Goal: Find specific page/section: Find specific page/section

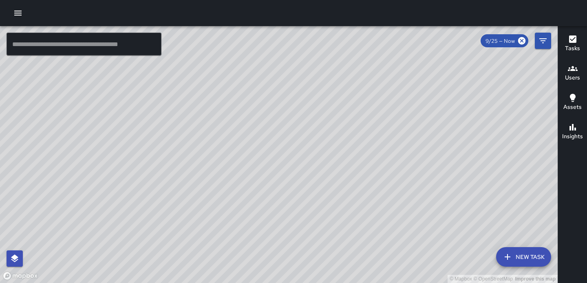
drag, startPoint x: 383, startPoint y: 96, endPoint x: 319, endPoint y: 154, distance: 86.0
click at [319, 154] on div "© Mapbox © OpenStreetMap Improve this map" at bounding box center [279, 154] width 558 height 257
drag, startPoint x: 349, startPoint y: 148, endPoint x: 249, endPoint y: 155, distance: 100.2
click at [249, 155] on div "© Mapbox © OpenStreetMap Improve this map" at bounding box center [279, 154] width 558 height 257
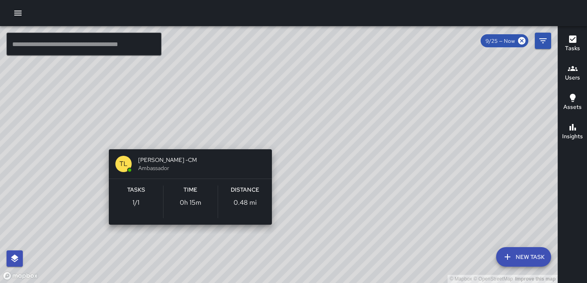
click at [187, 137] on div "© Mapbox © OpenStreetMap Improve this map TL [PERSON_NAME] -CM Ambassador Tasks…" at bounding box center [279, 154] width 558 height 257
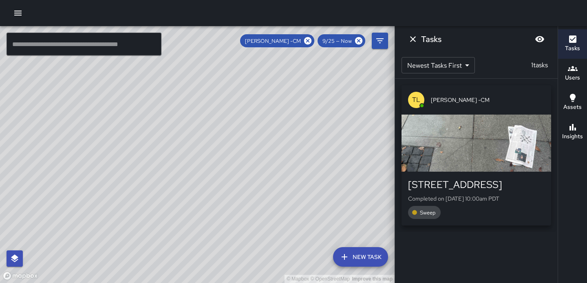
click at [470, 152] on div "button" at bounding box center [477, 143] width 150 height 57
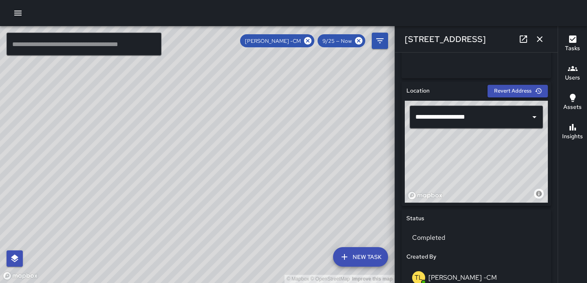
scroll to position [248, 0]
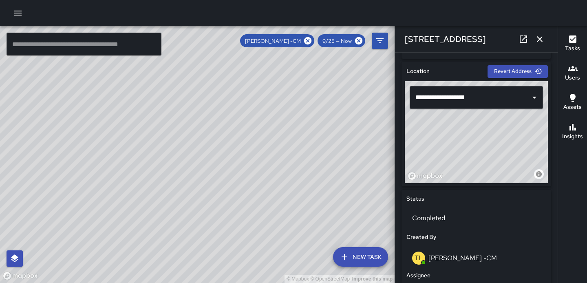
drag, startPoint x: 227, startPoint y: 181, endPoint x: 276, endPoint y: 180, distance: 49.0
click at [276, 180] on div "© Mapbox © OpenStreetMap Improve this map" at bounding box center [197, 154] width 395 height 257
drag, startPoint x: 306, startPoint y: 115, endPoint x: 314, endPoint y: 108, distance: 10.7
click at [315, 108] on div "© Mapbox © OpenStreetMap Improve this map" at bounding box center [197, 154] width 395 height 257
drag, startPoint x: 265, startPoint y: 148, endPoint x: 248, endPoint y: 176, distance: 33.2
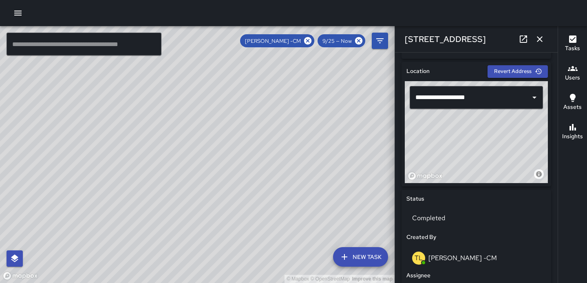
click at [248, 177] on div "© Mapbox © OpenStreetMap Improve this map" at bounding box center [197, 154] width 395 height 257
drag, startPoint x: 259, startPoint y: 188, endPoint x: 319, endPoint y: 76, distance: 126.8
click at [319, 76] on div "© Mapbox © OpenStreetMap Improve this map" at bounding box center [197, 154] width 395 height 257
drag, startPoint x: 197, startPoint y: 232, endPoint x: 256, endPoint y: 140, distance: 108.9
click at [256, 140] on div "© Mapbox © OpenStreetMap Improve this map" at bounding box center [197, 154] width 395 height 257
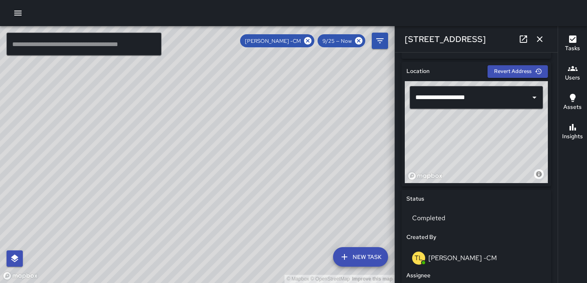
click at [188, 149] on div "© Mapbox © OpenStreetMap Improve this map" at bounding box center [197, 154] width 395 height 257
drag, startPoint x: 286, startPoint y: 105, endPoint x: 173, endPoint y: 259, distance: 191.1
click at [173, 259] on div "© Mapbox © OpenStreetMap Improve this map" at bounding box center [197, 154] width 395 height 257
drag, startPoint x: 238, startPoint y: 147, endPoint x: 238, endPoint y: 192, distance: 45.3
click at [238, 192] on div "© Mapbox © OpenStreetMap Improve this map" at bounding box center [197, 154] width 395 height 257
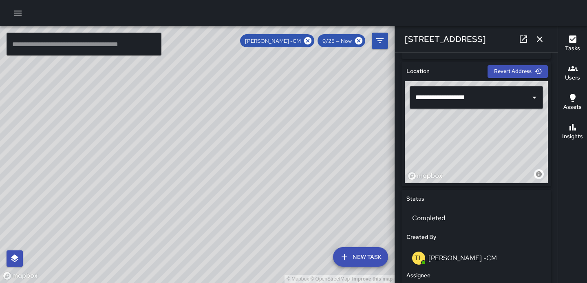
drag, startPoint x: 240, startPoint y: 177, endPoint x: 237, endPoint y: 159, distance: 17.5
click at [237, 159] on div "© Mapbox © OpenStreetMap Improve this map" at bounding box center [197, 154] width 395 height 257
drag, startPoint x: 248, startPoint y: 142, endPoint x: 246, endPoint y: 165, distance: 22.9
click at [247, 166] on div "© Mapbox © OpenStreetMap Improve this map" at bounding box center [197, 154] width 395 height 257
drag, startPoint x: 246, startPoint y: 165, endPoint x: 222, endPoint y: 172, distance: 25.4
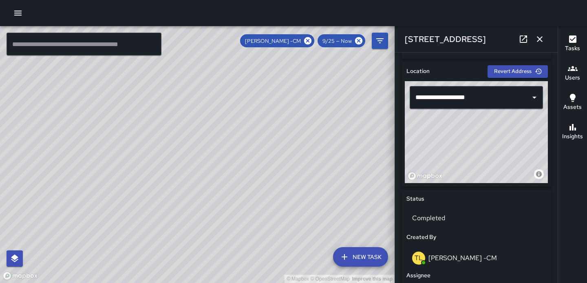
click at [222, 172] on div "© Mapbox © OpenStreetMap Improve this map" at bounding box center [197, 154] width 395 height 257
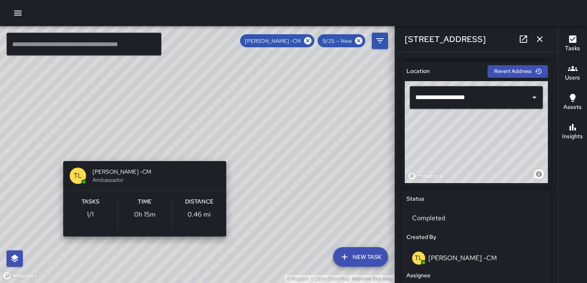
click at [143, 150] on div "© Mapbox © OpenStreetMap Improve this map TL [PERSON_NAME] -CM Ambassador Tasks…" at bounding box center [197, 154] width 395 height 257
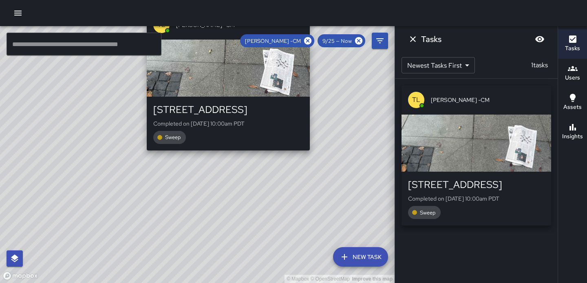
click at [313, 153] on div "© Mapbox © OpenStreetMap Improve this map TL [PERSON_NAME] -CM [STREET_ADDRESS]…" at bounding box center [197, 154] width 395 height 257
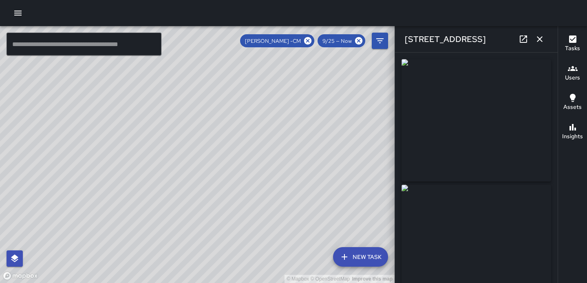
type input "**********"
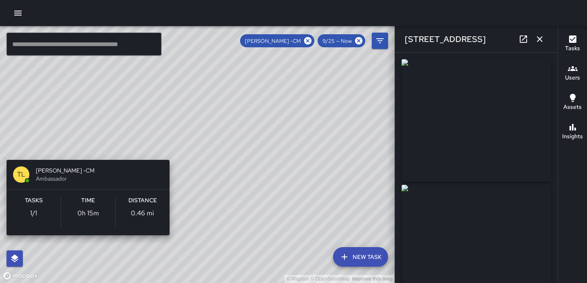
click at [6, 148] on div "© Mapbox © OpenStreetMap Improve this map TL [PERSON_NAME] -CM Ambassador Tasks…" at bounding box center [197, 154] width 395 height 257
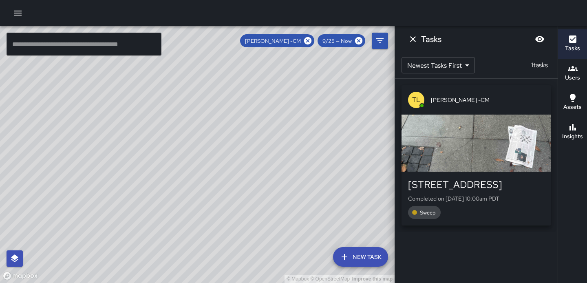
click at [199, 155] on div "© Mapbox © OpenStreetMap Improve this map TL [PERSON_NAME] -CM [STREET_ADDRESS]…" at bounding box center [197, 154] width 395 height 257
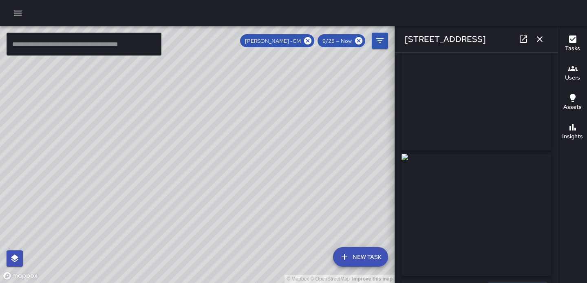
scroll to position [0, 0]
click at [303, 175] on div "© Mapbox © OpenStreetMap Improve this map" at bounding box center [197, 154] width 395 height 257
click at [15, 18] on button "button" at bounding box center [18, 13] width 16 height 16
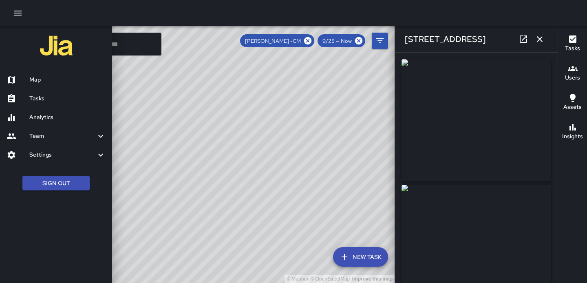
click at [40, 102] on h6 "Tasks" at bounding box center [67, 98] width 76 height 9
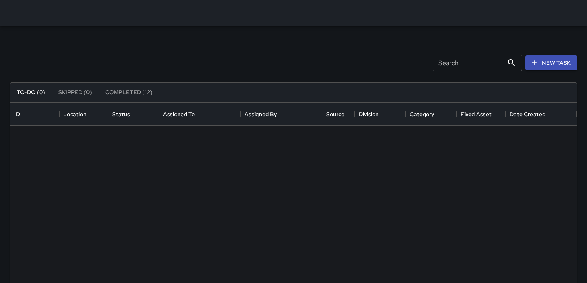
scroll to position [345, 567]
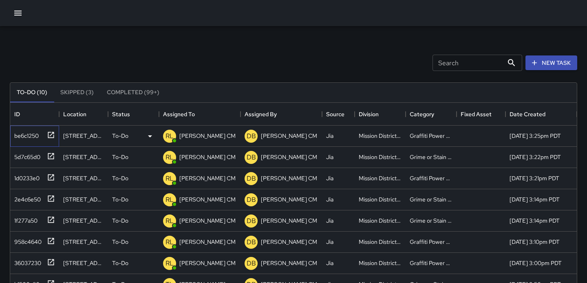
click at [51, 133] on icon at bounding box center [51, 135] width 8 height 8
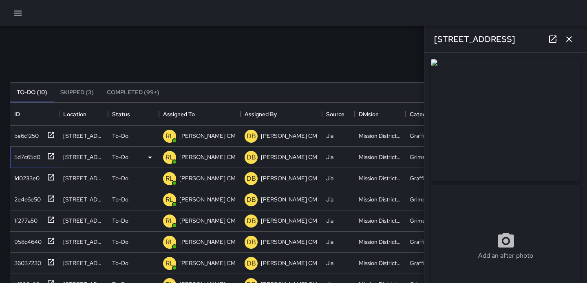
click at [52, 157] on icon at bounding box center [51, 156] width 8 height 8
click at [51, 177] on icon at bounding box center [51, 177] width 8 height 8
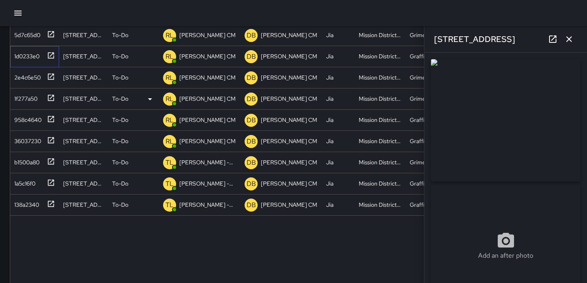
scroll to position [144, 0]
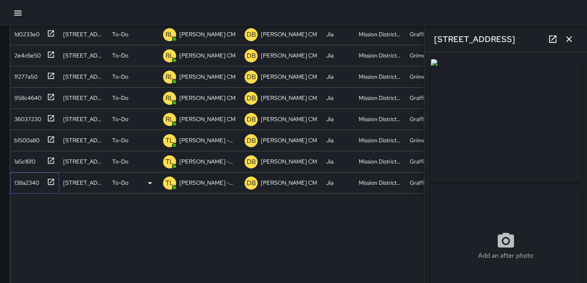
click at [50, 180] on icon at bounding box center [51, 182] width 8 height 8
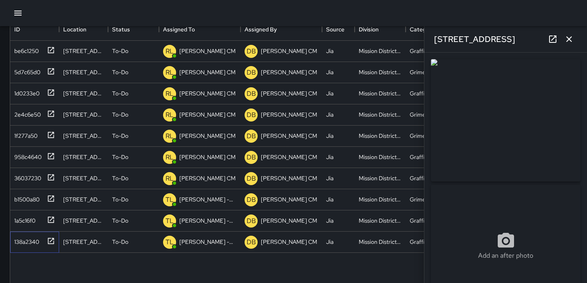
scroll to position [0, 0]
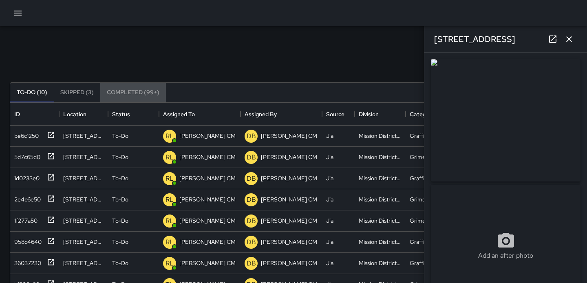
click at [126, 94] on button "Completed (99+)" at bounding box center [133, 93] width 66 height 20
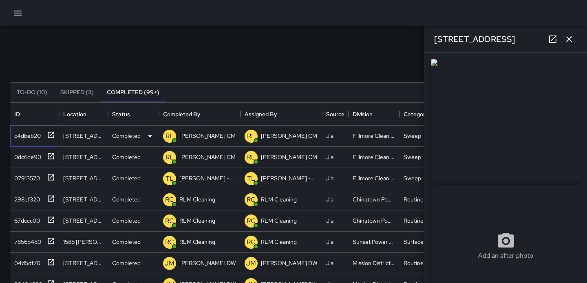
click at [51, 133] on icon at bounding box center [51, 135] width 8 height 8
click at [51, 157] on icon at bounding box center [51, 156] width 6 height 6
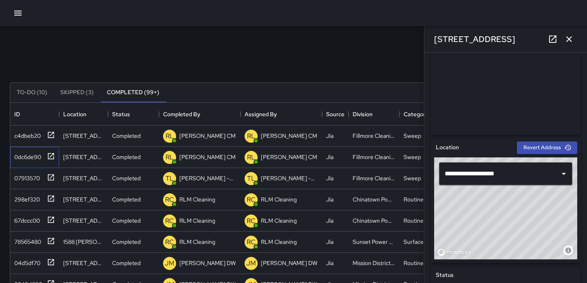
scroll to position [18, 0]
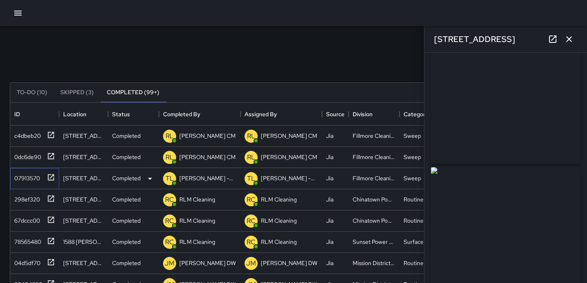
click at [52, 179] on icon at bounding box center [51, 177] width 8 height 8
click at [50, 197] on icon at bounding box center [51, 199] width 8 height 8
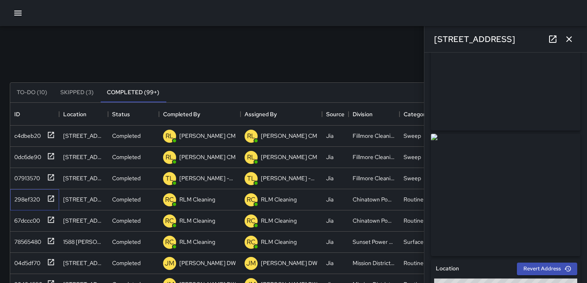
scroll to position [70, 0]
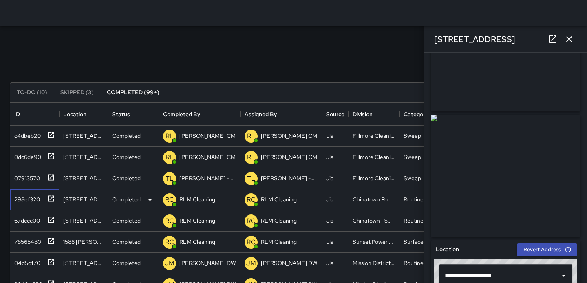
click at [50, 197] on icon at bounding box center [51, 199] width 8 height 8
click at [52, 216] on icon at bounding box center [51, 220] width 8 height 8
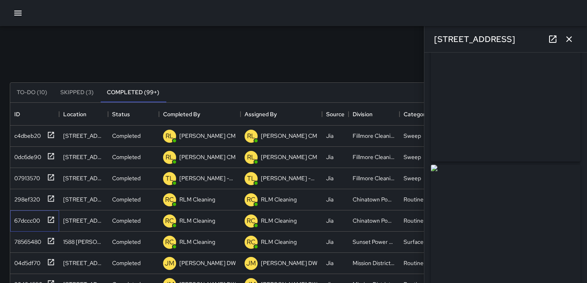
scroll to position [0, 0]
click at [49, 237] on icon at bounding box center [51, 241] width 8 height 8
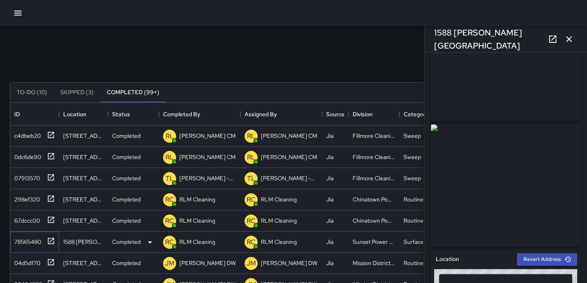
scroll to position [30, 0]
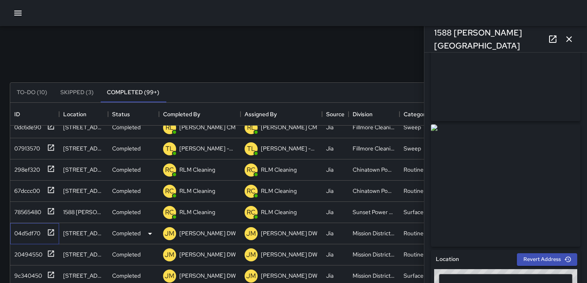
click at [52, 234] on icon at bounding box center [51, 232] width 8 height 8
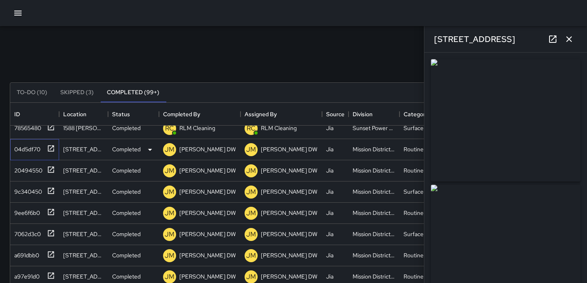
scroll to position [114, 0]
click at [51, 168] on icon at bounding box center [51, 169] width 8 height 8
click at [51, 188] on icon at bounding box center [51, 190] width 8 height 8
click at [51, 207] on div at bounding box center [49, 210] width 11 height 13
click at [51, 232] on icon at bounding box center [51, 233] width 6 height 6
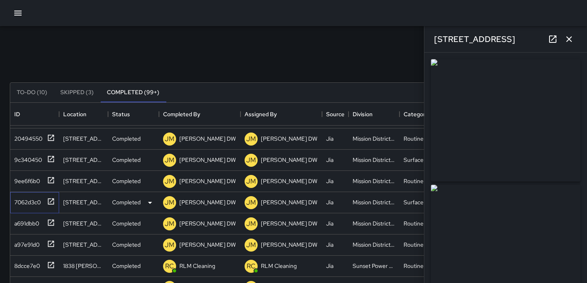
scroll to position [146, 0]
click at [50, 219] on icon at bounding box center [51, 222] width 6 height 6
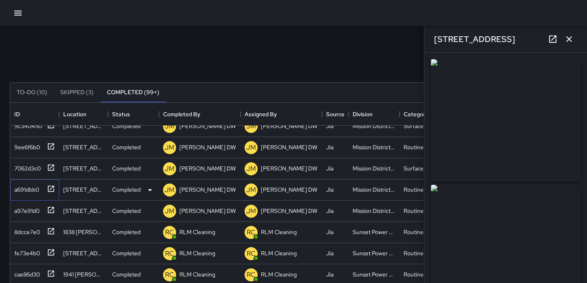
scroll to position [187, 0]
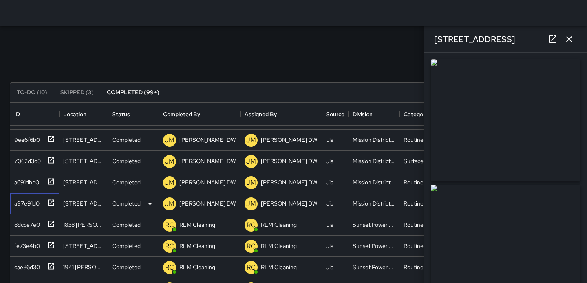
click at [48, 208] on div at bounding box center [49, 201] width 11 height 13
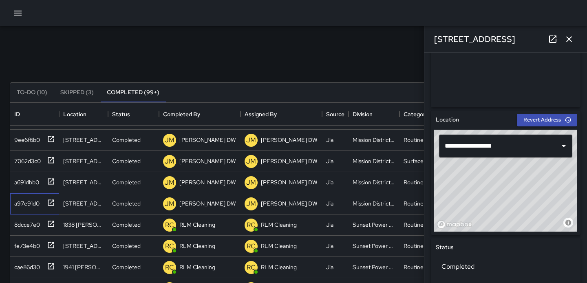
scroll to position [19, 0]
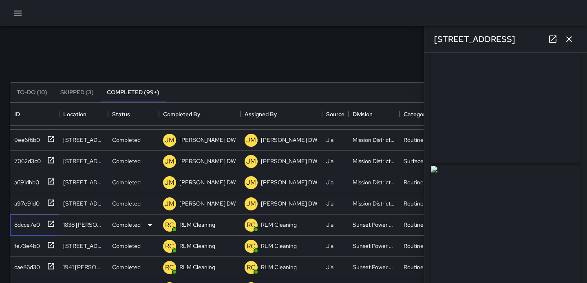
click at [49, 225] on icon at bounding box center [51, 224] width 8 height 8
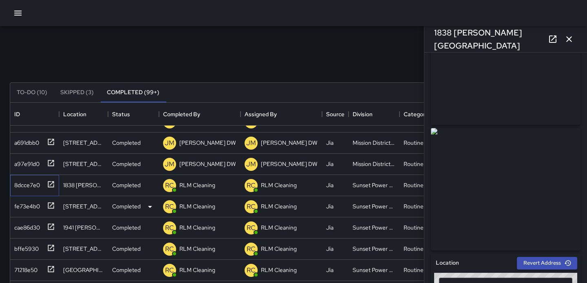
scroll to position [234, 0]
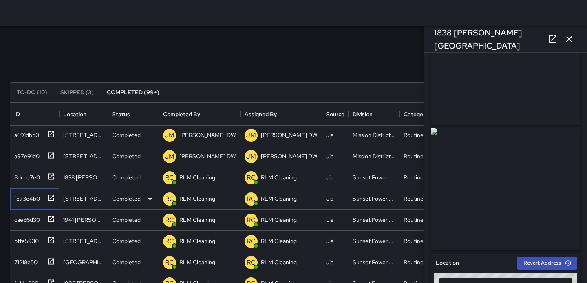
click at [49, 198] on icon at bounding box center [51, 198] width 8 height 8
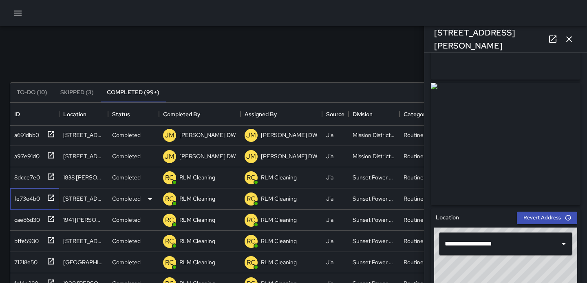
scroll to position [107, 0]
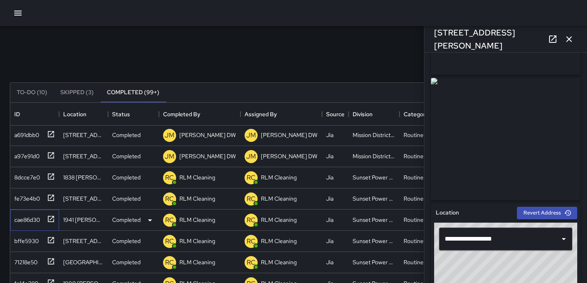
click at [51, 219] on icon at bounding box center [51, 219] width 8 height 8
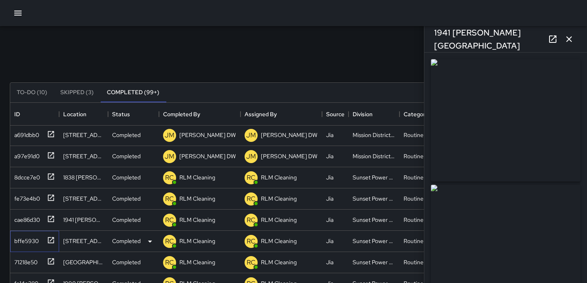
click at [51, 238] on icon at bounding box center [51, 240] width 8 height 8
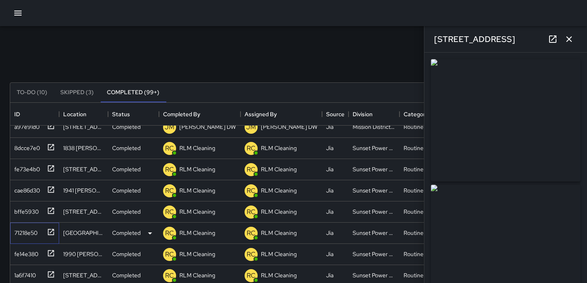
click at [52, 232] on icon at bounding box center [51, 232] width 8 height 8
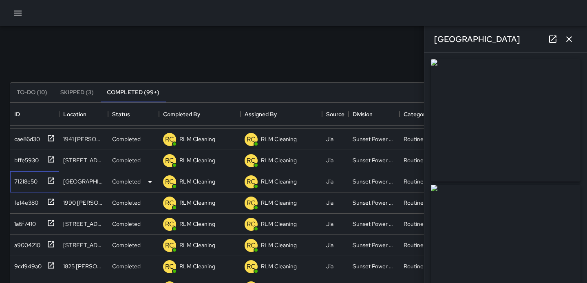
scroll to position [334, 0]
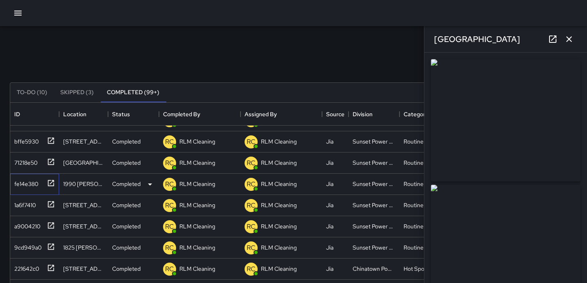
click at [49, 183] on icon at bounding box center [51, 183] width 8 height 8
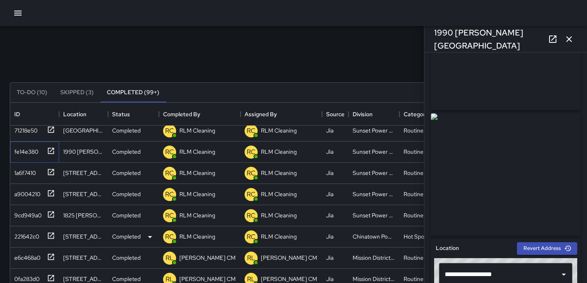
scroll to position [369, 0]
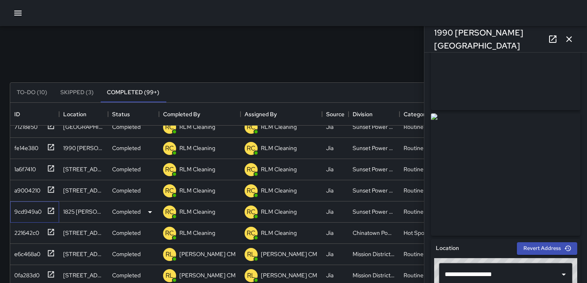
click at [49, 207] on icon at bounding box center [51, 211] width 8 height 8
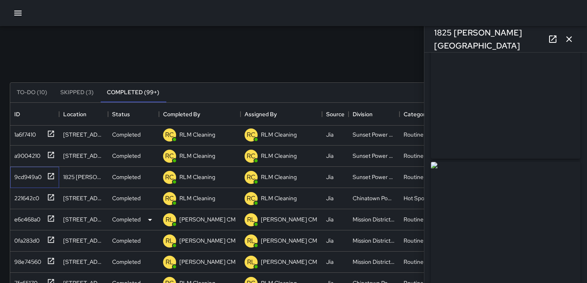
scroll to position [406, 0]
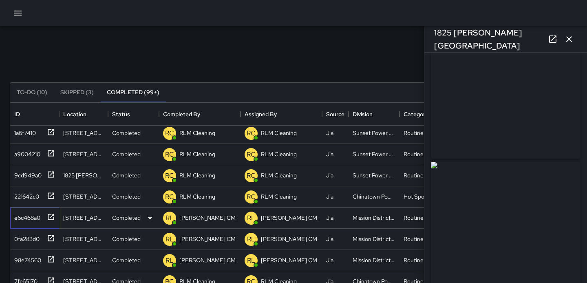
click at [48, 219] on icon at bounding box center [51, 217] width 6 height 6
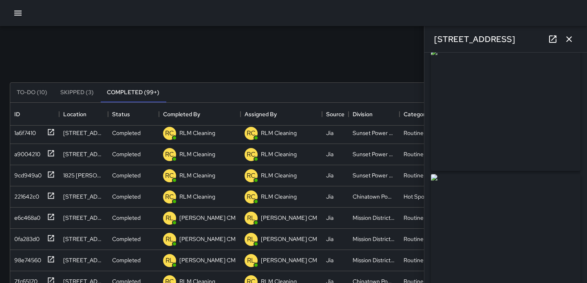
click at [500, 149] on img at bounding box center [506, 110] width 150 height 122
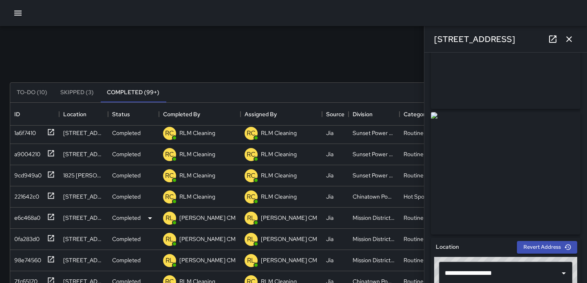
scroll to position [456, 0]
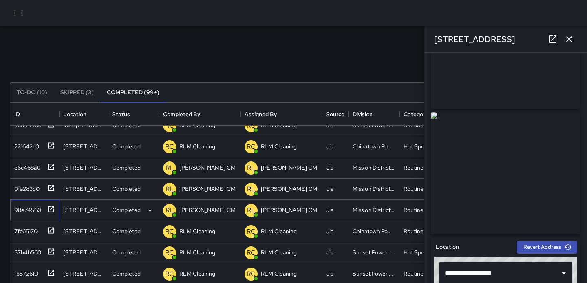
click at [53, 210] on icon at bounding box center [51, 209] width 8 height 8
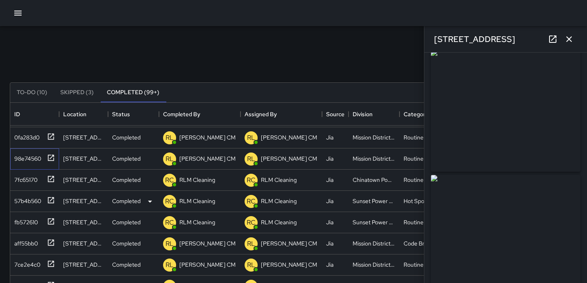
scroll to position [515, 0]
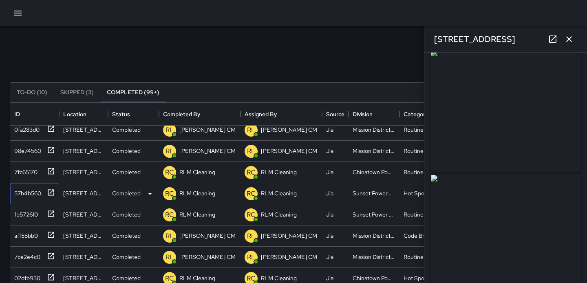
click at [51, 188] on icon at bounding box center [51, 192] width 8 height 8
click at [53, 235] on icon at bounding box center [51, 235] width 6 height 6
click at [51, 258] on icon at bounding box center [51, 256] width 8 height 8
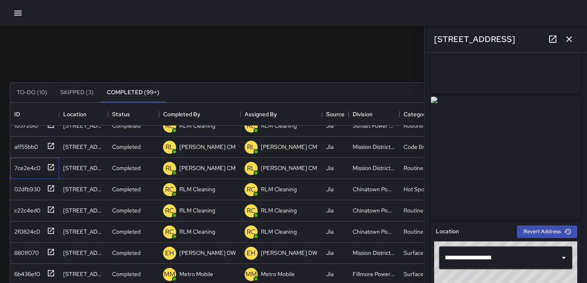
scroll to position [0, 0]
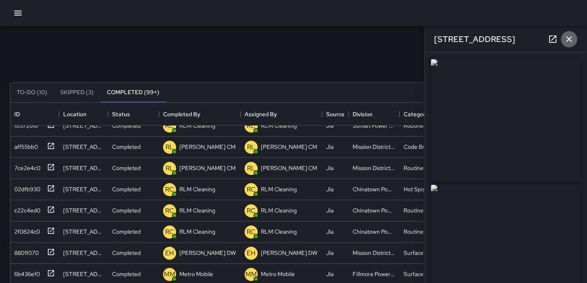
click at [570, 39] on icon "button" at bounding box center [569, 39] width 6 height 6
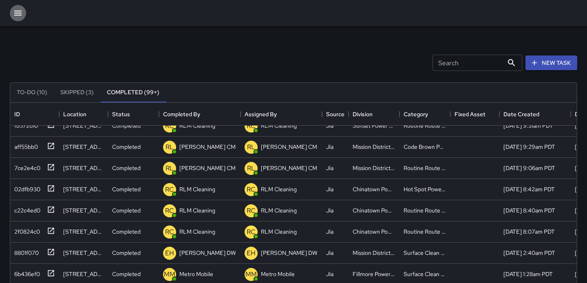
click at [15, 15] on icon "button" at bounding box center [17, 13] width 7 height 5
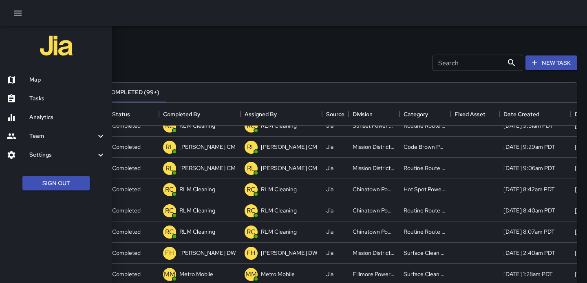
click at [39, 80] on h6 "Map" at bounding box center [67, 79] width 76 height 9
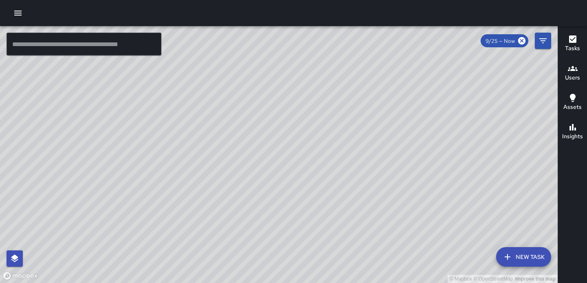
drag, startPoint x: 408, startPoint y: 138, endPoint x: 356, endPoint y: 44, distance: 106.8
click at [356, 44] on div "© Mapbox © OpenStreetMap Improve this map" at bounding box center [279, 154] width 558 height 257
drag, startPoint x: 349, startPoint y: 181, endPoint x: 353, endPoint y: 117, distance: 64.6
click at [352, 116] on div "© Mapbox © OpenStreetMap Improve this map" at bounding box center [279, 154] width 558 height 257
click at [384, 201] on div "© Mapbox © OpenStreetMap Improve this map" at bounding box center [279, 154] width 558 height 257
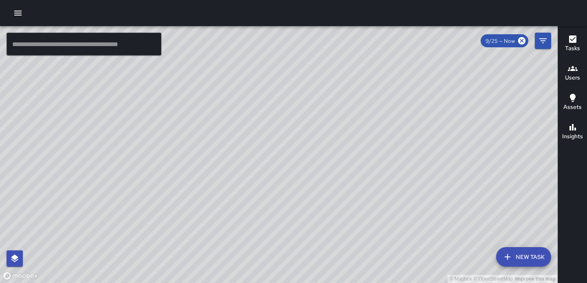
click at [384, 202] on div "© Mapbox © OpenStreetMap Improve this map" at bounding box center [279, 154] width 558 height 257
click at [388, 200] on div "© Mapbox © OpenStreetMap Improve this map" at bounding box center [279, 154] width 558 height 257
click at [387, 198] on div "© Mapbox © OpenStreetMap Improve this map" at bounding box center [279, 154] width 558 height 257
click at [508, 43] on span "9/25 — Now" at bounding box center [500, 41] width 39 height 7
click at [522, 41] on icon at bounding box center [522, 40] width 9 height 9
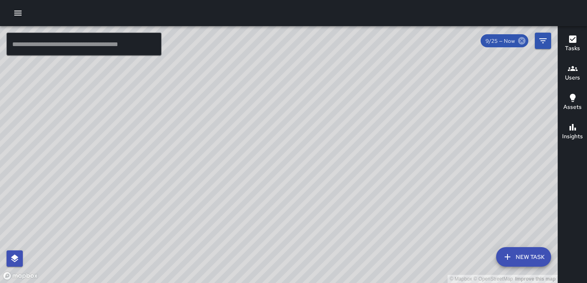
click at [520, 38] on icon at bounding box center [521, 40] width 7 height 7
click at [546, 39] on icon "Filters" at bounding box center [543, 41] width 10 height 10
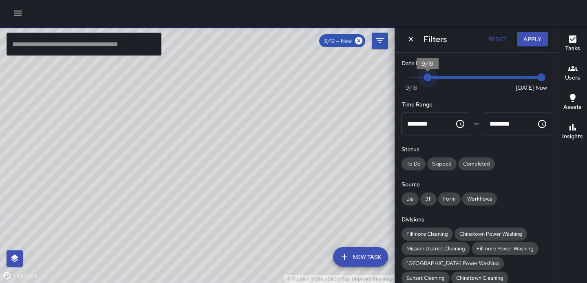
type input "*"
drag, startPoint x: 524, startPoint y: 75, endPoint x: 405, endPoint y: 84, distance: 119.4
click at [405, 84] on div "Now [DATE] [DATE] 10:22 am" at bounding box center [477, 82] width 150 height 22
click at [519, 41] on button "Apply" at bounding box center [532, 39] width 31 height 15
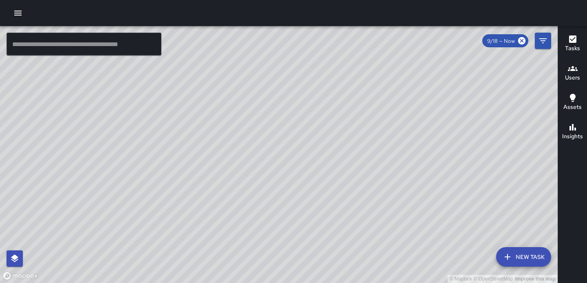
click at [358, 175] on div "© Mapbox © OpenStreetMap Improve this map DB [PERSON_NAME] CM [STREET_ADDRESS] …" at bounding box center [279, 154] width 558 height 257
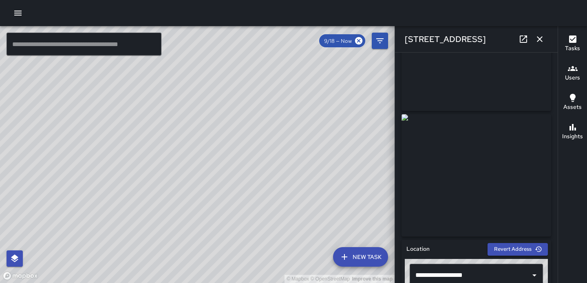
scroll to position [70, 0]
click at [209, 120] on div "© Mapbox © OpenStreetMap Improve this map [PERSON_NAME] [PERSON_NAME] - CM [STR…" at bounding box center [197, 154] width 395 height 257
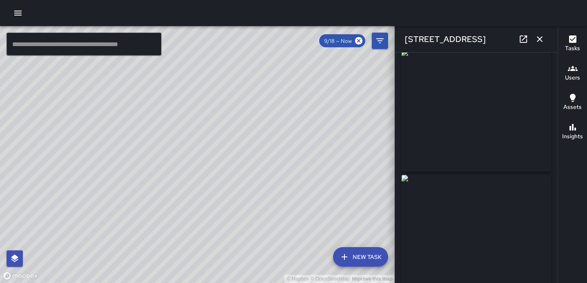
scroll to position [85, 0]
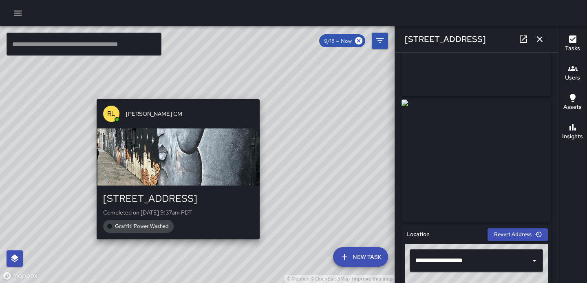
click at [263, 93] on div "© Mapbox © OpenStreetMap Improve this map [PERSON_NAME] [PERSON_NAME] [STREET_A…" at bounding box center [197, 154] width 395 height 257
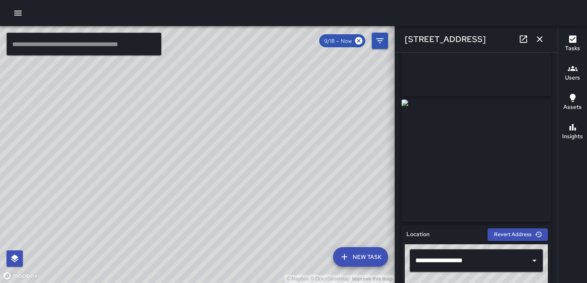
drag, startPoint x: 237, startPoint y: 216, endPoint x: 255, endPoint y: 77, distance: 140.2
click at [255, 77] on div "© Mapbox © OpenStreetMap Improve this map" at bounding box center [197, 154] width 395 height 257
drag, startPoint x: 259, startPoint y: 139, endPoint x: 262, endPoint y: 70, distance: 69.8
click at [262, 70] on div "© Mapbox © OpenStreetMap Improve this map" at bounding box center [197, 154] width 395 height 257
drag, startPoint x: 273, startPoint y: 203, endPoint x: 279, endPoint y: 159, distance: 45.3
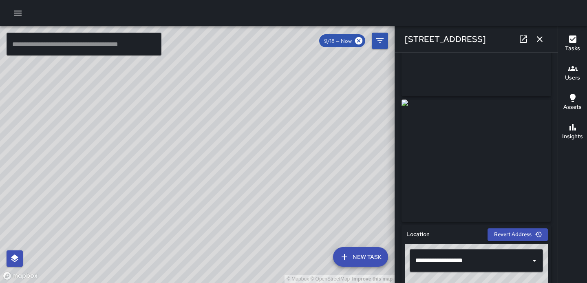
click at [279, 159] on div "© Mapbox © OpenStreetMap Improve this map" at bounding box center [197, 154] width 395 height 257
click at [276, 186] on div "© Mapbox © OpenStreetMap Improve this map [PERSON_NAME] [PERSON_NAME] - CM [STR…" at bounding box center [197, 154] width 395 height 257
drag, startPoint x: 223, startPoint y: 95, endPoint x: 242, endPoint y: 164, distance: 71.1
click at [242, 164] on div "© Mapbox © OpenStreetMap Improve this map" at bounding box center [197, 154] width 395 height 257
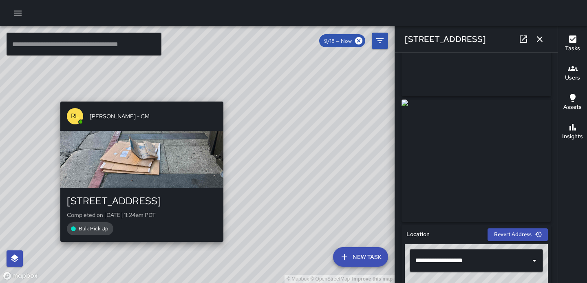
click at [227, 95] on div "© Mapbox © OpenStreetMap Improve this map [PERSON_NAME] [PERSON_NAME] - CM [STR…" at bounding box center [197, 154] width 395 height 257
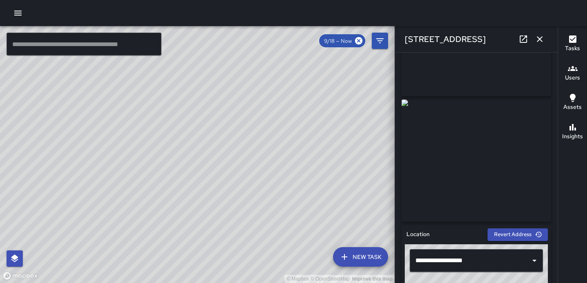
drag, startPoint x: 249, startPoint y: 93, endPoint x: 255, endPoint y: 208, distance: 115.2
click at [255, 208] on div "© Mapbox © OpenStreetMap Improve this map" at bounding box center [197, 154] width 395 height 257
click at [230, 139] on div "© Mapbox © OpenStreetMap Improve this map [PERSON_NAME] [PERSON_NAME] [STREET_A…" at bounding box center [197, 154] width 395 height 257
click at [196, 132] on div "© Mapbox © OpenStreetMap Improve this map [PERSON_NAME] [PERSON_NAME] [STREET_A…" at bounding box center [197, 154] width 395 height 257
click at [194, 112] on div "© Mapbox © OpenStreetMap Improve this map RL [PERSON_NAME] - CM [STREET_ADDRESS…" at bounding box center [197, 154] width 395 height 257
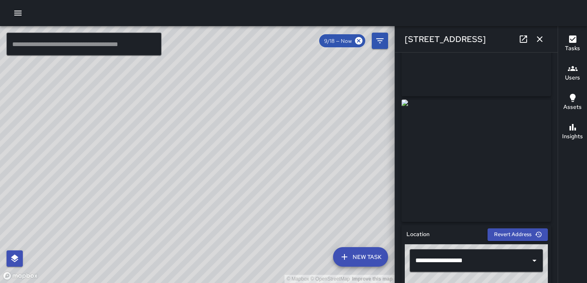
click at [192, 113] on div "© Mapbox © OpenStreetMap Improve this map [PERSON_NAME] [PERSON_NAME] [STREET_A…" at bounding box center [197, 154] width 395 height 257
click at [223, 128] on div "© Mapbox © OpenStreetMap Improve this map [PERSON_NAME] [PERSON_NAME] [STREET_A…" at bounding box center [197, 154] width 395 height 257
click at [197, 73] on div "© Mapbox © OpenStreetMap Improve this map [PERSON_NAME] [PERSON_NAME] [STREET_A…" at bounding box center [197, 154] width 395 height 257
drag, startPoint x: 203, startPoint y: 138, endPoint x: 232, endPoint y: 223, distance: 89.5
click at [232, 223] on div "© Mapbox © OpenStreetMap Improve this map" at bounding box center [197, 154] width 395 height 257
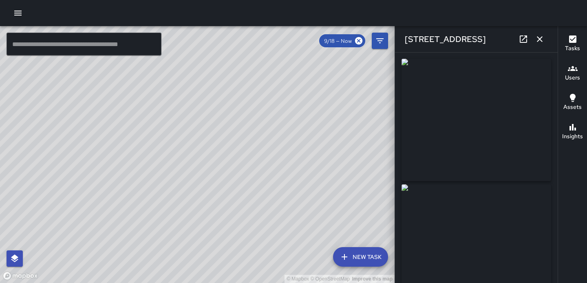
scroll to position [118, 0]
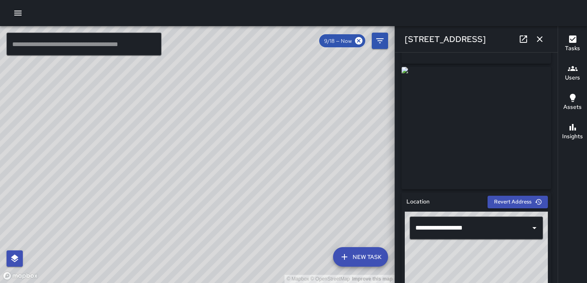
drag, startPoint x: 244, startPoint y: 119, endPoint x: 244, endPoint y: 128, distance: 9.0
click at [244, 128] on div "© Mapbox © OpenStreetMap Improve this map" at bounding box center [197, 154] width 395 height 257
click at [213, 115] on div "© Mapbox © OpenStreetMap Improve this map TL [PERSON_NAME] -CM [STREET_ADDRESS]…" at bounding box center [197, 154] width 395 height 257
click at [200, 133] on div "© Mapbox © OpenStreetMap Improve this map TL [PERSON_NAME] -CM [STREET_ADDRESS]…" at bounding box center [197, 154] width 395 height 257
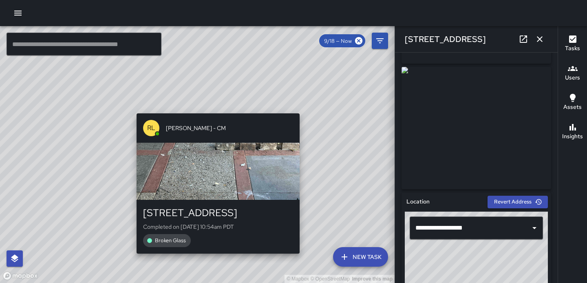
click at [215, 110] on div "[PERSON_NAME] [PERSON_NAME] - CM [STREET_ADDRESS] Completed on [DATE] 10:54am P…" at bounding box center [218, 183] width 170 height 147
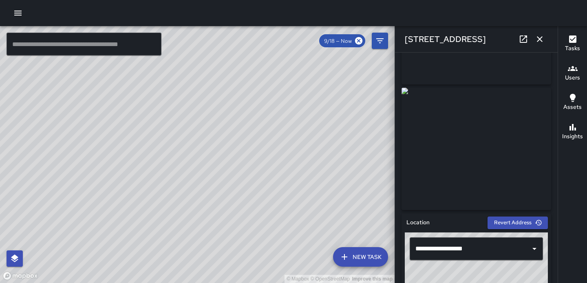
scroll to position [108, 0]
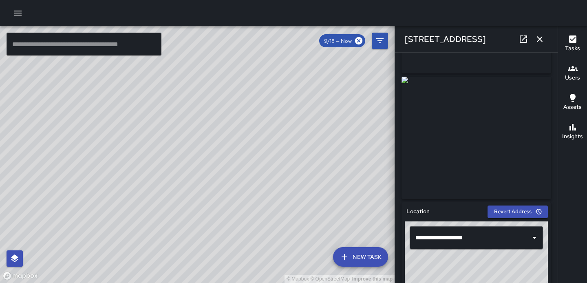
drag, startPoint x: 215, startPoint y: 210, endPoint x: 197, endPoint y: 50, distance: 161.4
click at [197, 50] on div "© Mapbox © OpenStreetMap Improve this map" at bounding box center [197, 154] width 395 height 257
drag, startPoint x: 204, startPoint y: 113, endPoint x: 224, endPoint y: 34, distance: 81.2
click at [224, 34] on div "© Mapbox © OpenStreetMap Improve this map" at bounding box center [197, 154] width 395 height 257
drag, startPoint x: 242, startPoint y: 159, endPoint x: 250, endPoint y: 84, distance: 75.8
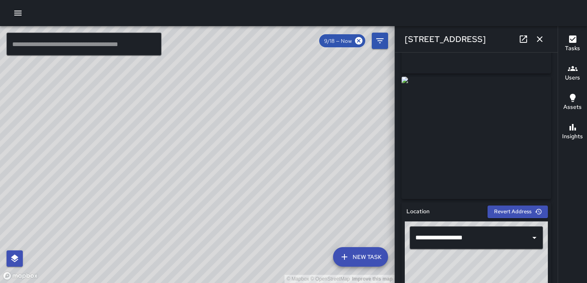
click at [250, 84] on div "© Mapbox © OpenStreetMap Improve this map" at bounding box center [197, 154] width 395 height 257
drag, startPoint x: 248, startPoint y: 176, endPoint x: 250, endPoint y: 33, distance: 142.8
click at [250, 33] on div "© Mapbox © OpenStreetMap Improve this map" at bounding box center [197, 154] width 395 height 257
click at [245, 226] on div "© Mapbox © OpenStreetMap Improve this map [PERSON_NAME] [PERSON_NAME] - CM [STR…" at bounding box center [197, 154] width 395 height 257
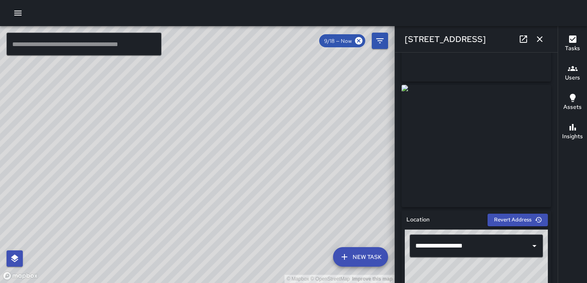
scroll to position [105, 0]
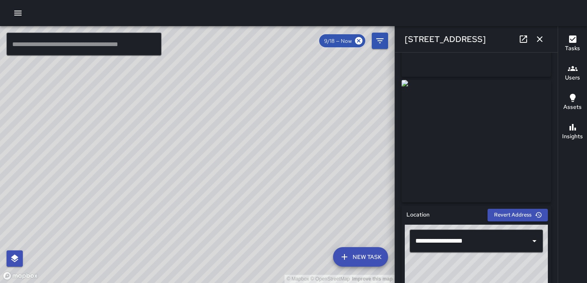
drag, startPoint x: 208, startPoint y: 88, endPoint x: 221, endPoint y: 301, distance: 212.9
click at [221, 283] on html "© Mapbox © OpenStreetMap Improve this map ​ New Task 9/18 — Now Map Layers Task…" at bounding box center [293, 141] width 587 height 283
click at [195, 165] on div "© Mapbox © OpenStreetMap Improve this map [PERSON_NAME] [PERSON_NAME] - CM [STR…" at bounding box center [197, 154] width 395 height 257
drag, startPoint x: 238, startPoint y: 210, endPoint x: 232, endPoint y: -35, distance: 246.0
click at [232, 0] on html "© Mapbox © OpenStreetMap Improve this map ​ New Task 9/18 — Now Map Layers Task…" at bounding box center [293, 141] width 587 height 283
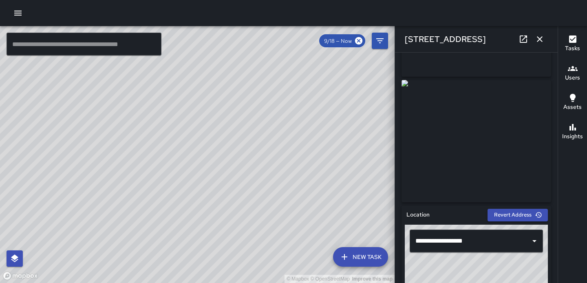
drag, startPoint x: 221, startPoint y: 103, endPoint x: 247, endPoint y: 285, distance: 184.1
click at [247, 283] on html "© Mapbox © OpenStreetMap Improve this map ​ New Task 9/18 — Now Map Layers Task…" at bounding box center [293, 141] width 587 height 283
drag, startPoint x: 248, startPoint y: 135, endPoint x: 247, endPoint y: 254, distance: 118.7
click at [247, 254] on div "© Mapbox © OpenStreetMap Improve this map" at bounding box center [197, 154] width 395 height 257
drag, startPoint x: 259, startPoint y: 127, endPoint x: 264, endPoint y: 230, distance: 102.5
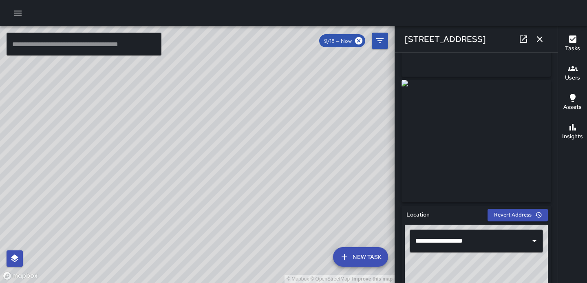
click at [264, 230] on div "© Mapbox © OpenStreetMap Improve this map" at bounding box center [197, 154] width 395 height 257
click at [259, 93] on div "© Mapbox © OpenStreetMap Improve this map" at bounding box center [197, 154] width 395 height 257
drag, startPoint x: 267, startPoint y: 201, endPoint x: 243, endPoint y: 20, distance: 183.4
click at [244, 20] on div "© Mapbox © OpenStreetMap Improve this map ​ New Task 9/18 — Now Map Layers Task…" at bounding box center [293, 141] width 587 height 283
drag, startPoint x: 257, startPoint y: 167, endPoint x: 261, endPoint y: 116, distance: 51.5
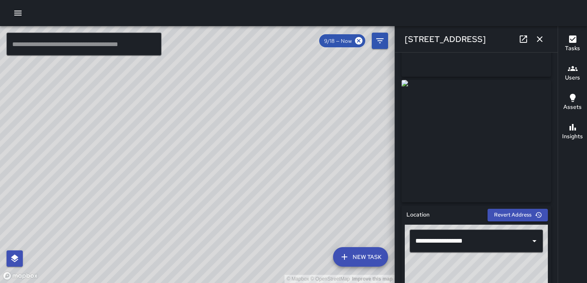
click at [253, 60] on div "© Mapbox © OpenStreetMap Improve this map" at bounding box center [197, 154] width 395 height 257
drag, startPoint x: 261, startPoint y: 116, endPoint x: 292, endPoint y: 167, distance: 59.8
click at [292, 167] on div "© Mapbox © OpenStreetMap Improve this map" at bounding box center [197, 154] width 395 height 257
click at [267, 187] on div "© Mapbox © OpenStreetMap Improve this map TL [PERSON_NAME] -CM [STREET_ADDRESS]…" at bounding box center [197, 154] width 395 height 257
type input "**********"
